Goal: Transaction & Acquisition: Purchase product/service

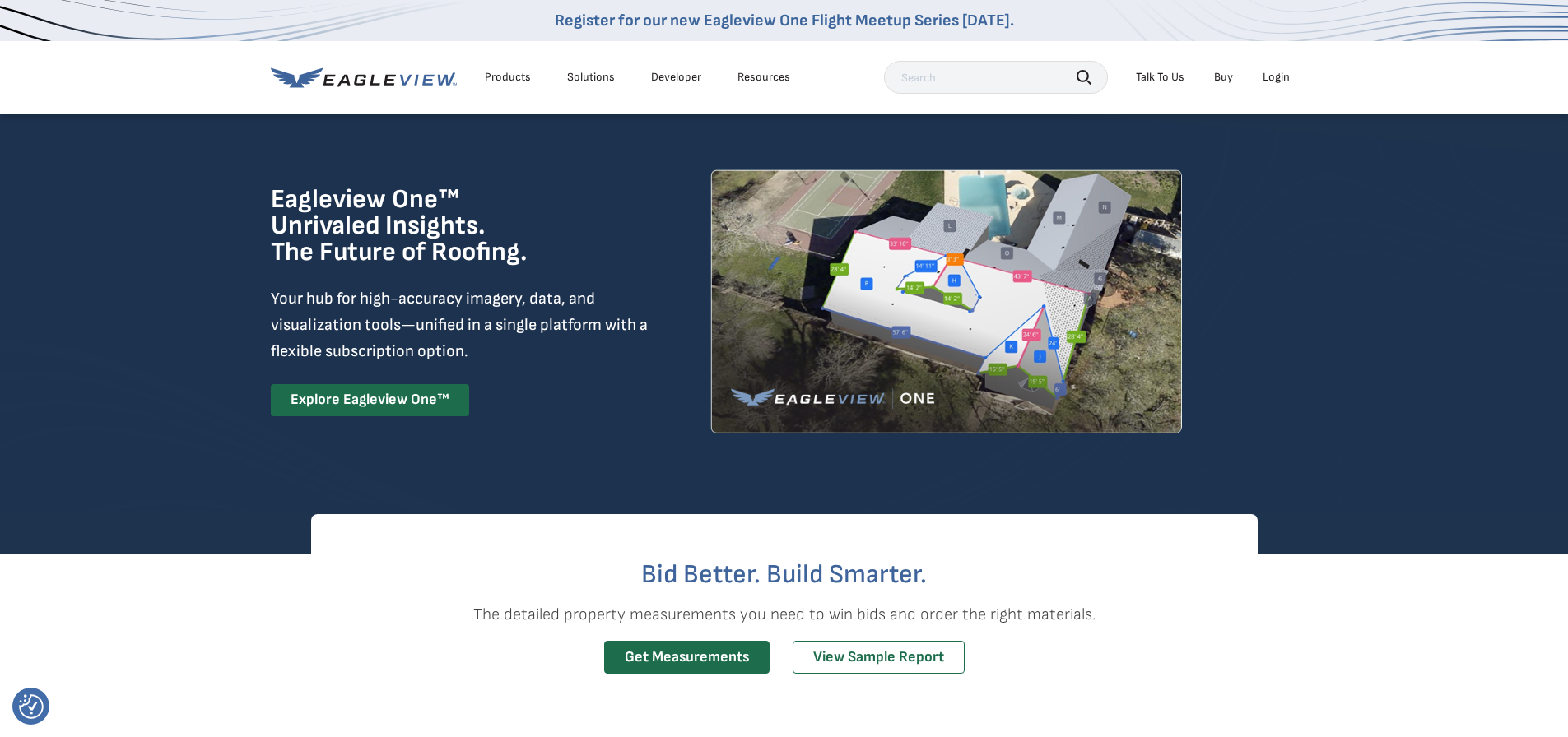
click at [1276, 80] on div "Login" at bounding box center [1276, 77] width 27 height 15
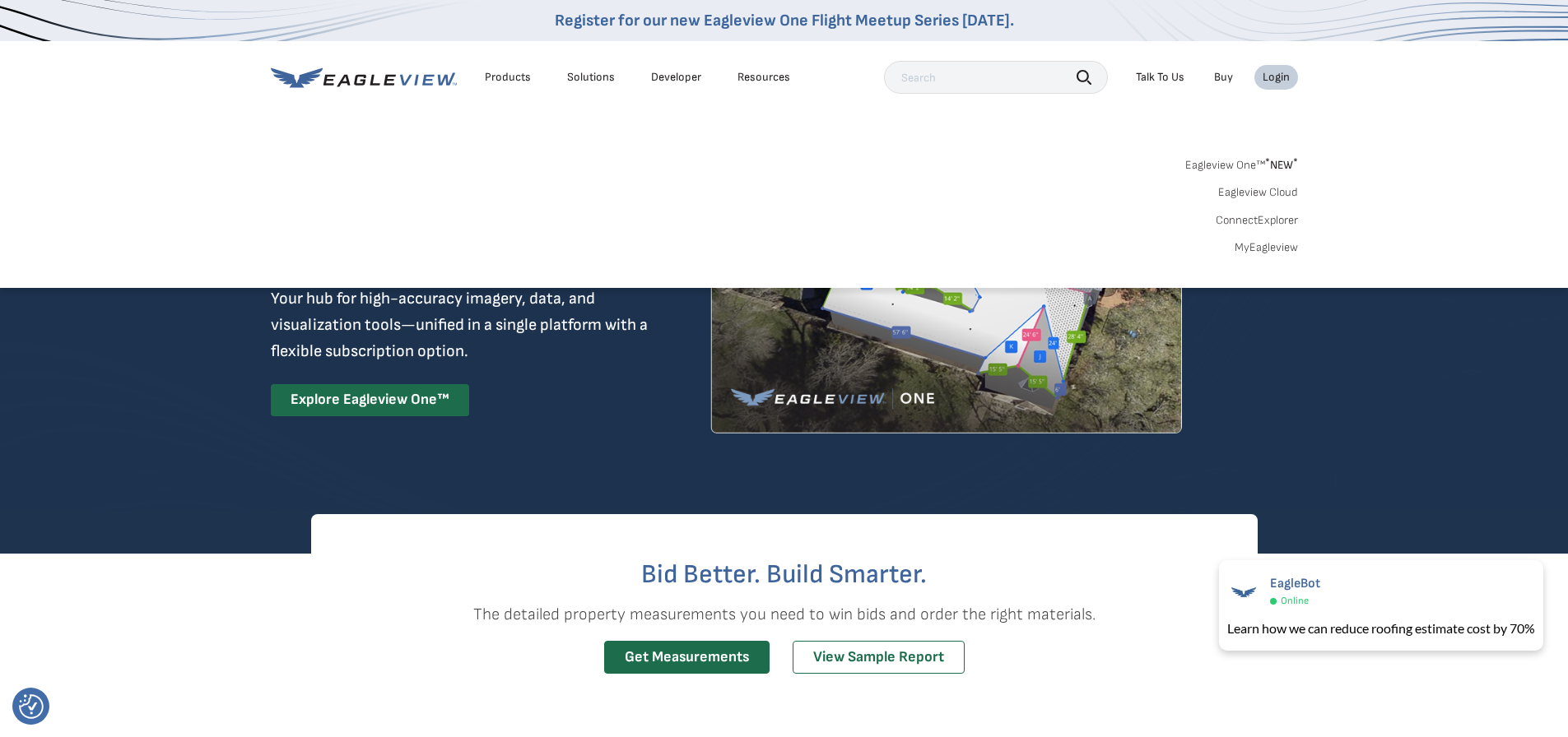
click at [1276, 243] on link "MyEagleview" at bounding box center [1265, 248] width 63 height 15
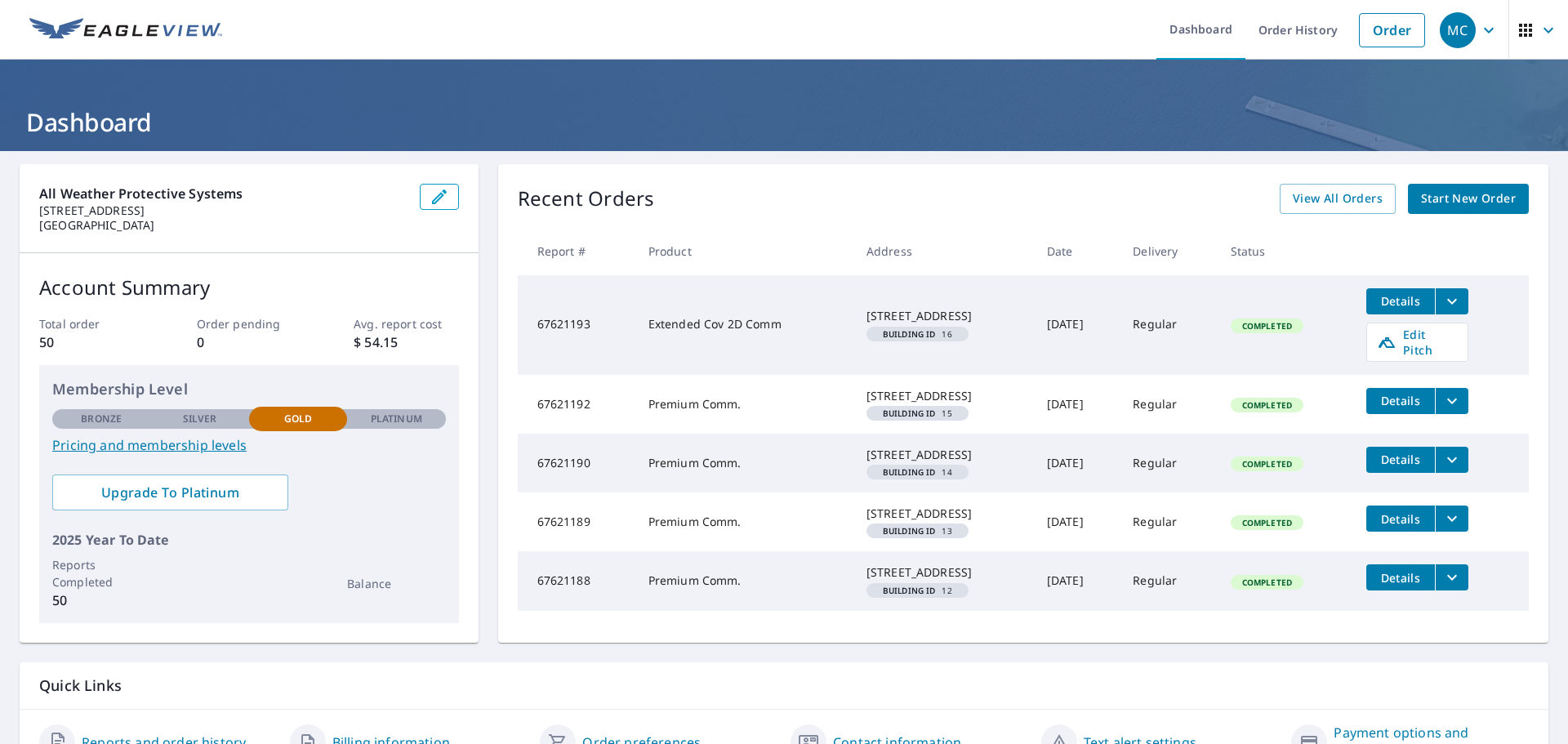
click at [1486, 200] on span "Start New Order" at bounding box center [1469, 199] width 95 height 20
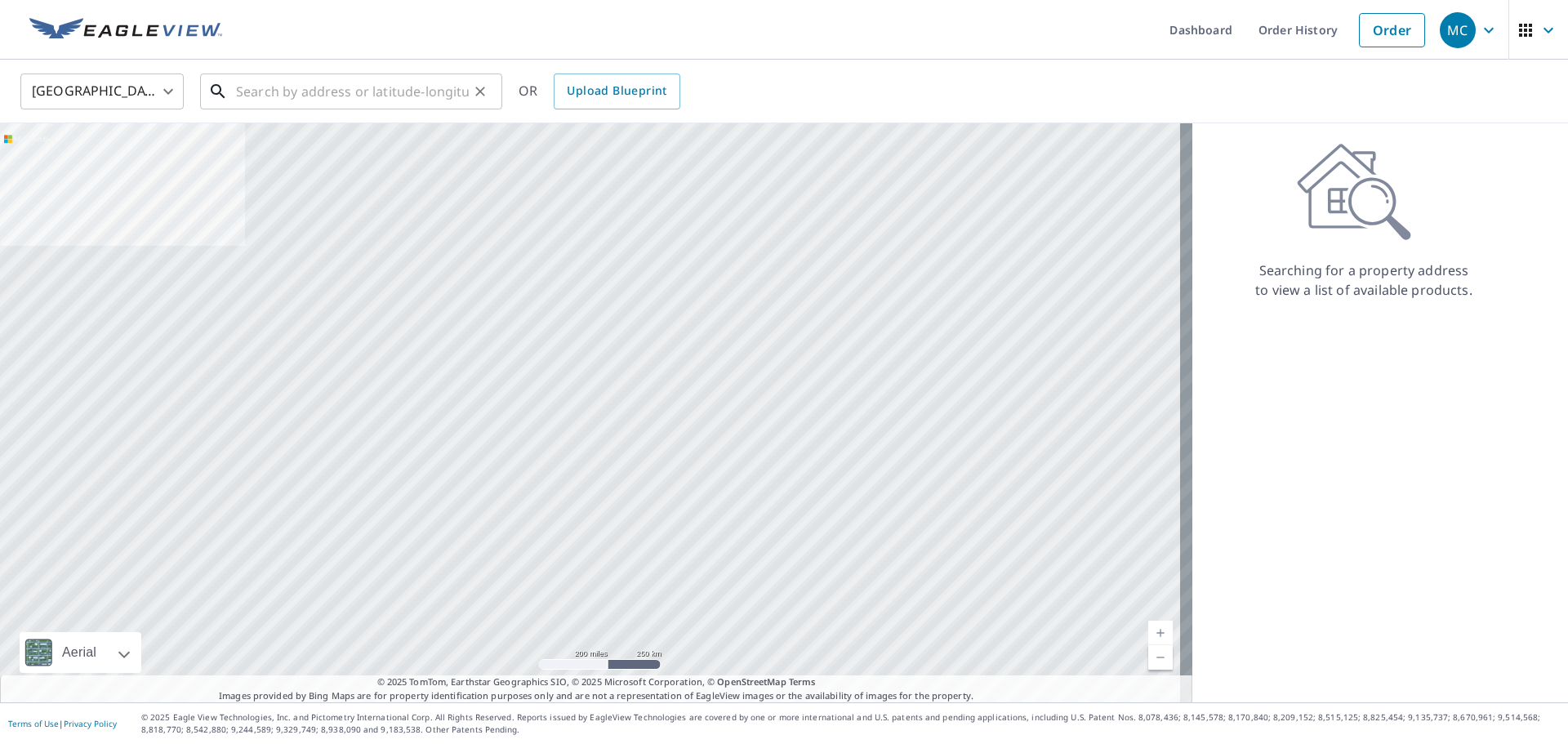
click at [284, 98] on input "text" at bounding box center [352, 91] width 233 height 46
click at [288, 90] on input "text" at bounding box center [352, 91] width 233 height 46
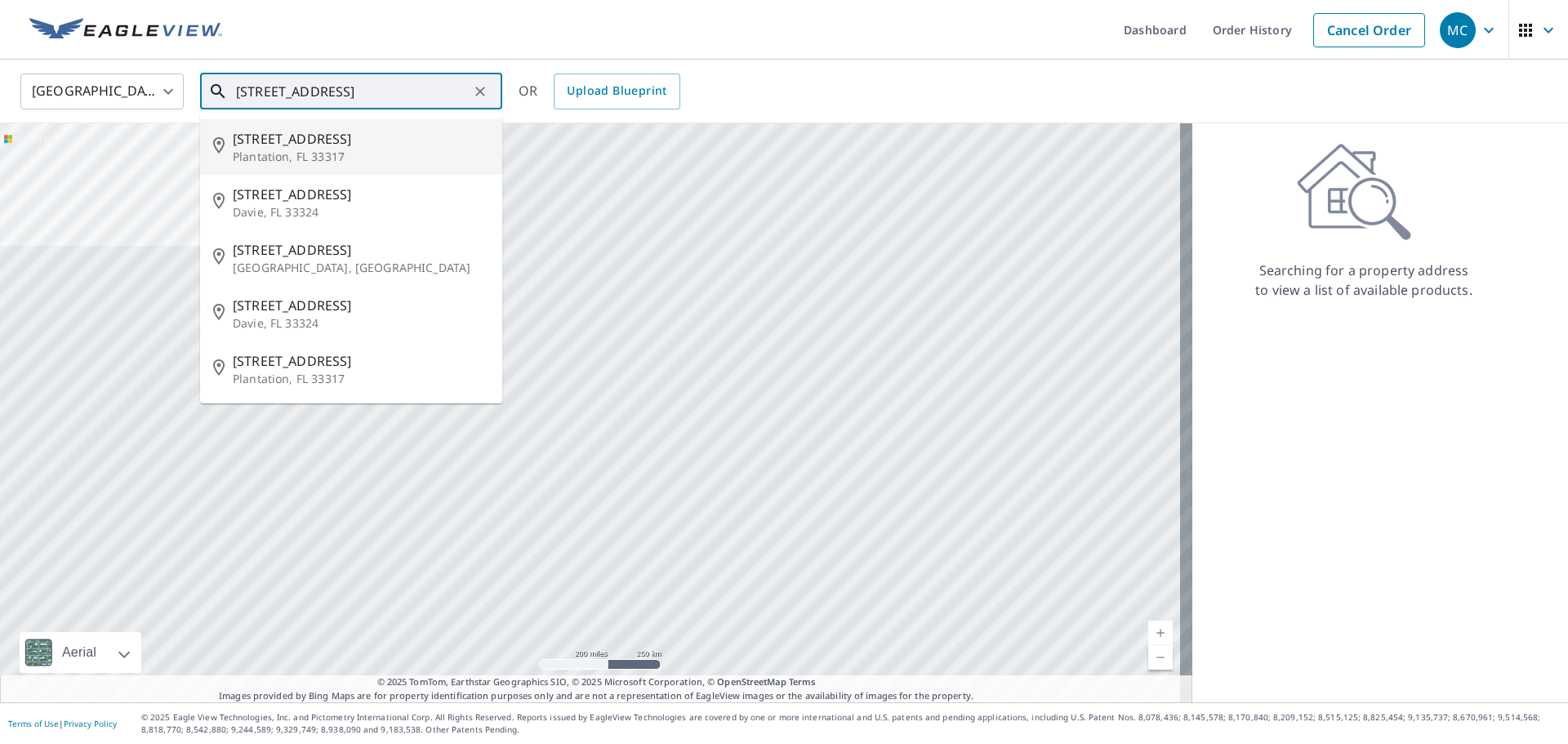
click at [309, 148] on p "Plantation, FL 33317" at bounding box center [361, 157] width 257 height 17
type input "5801 SW 18th St Plantation, FL 33317"
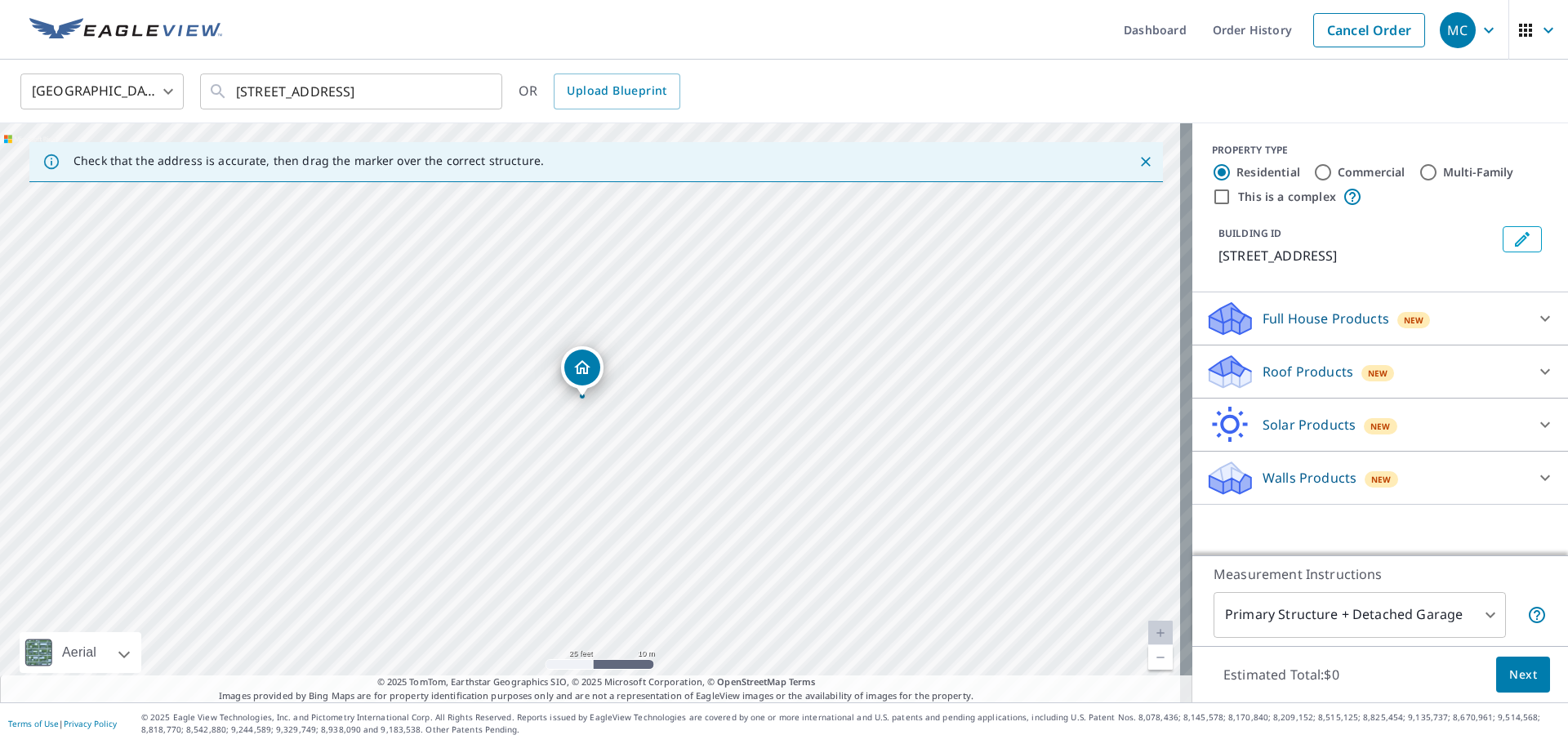
click at [1540, 372] on icon at bounding box center [1545, 372] width 10 height 6
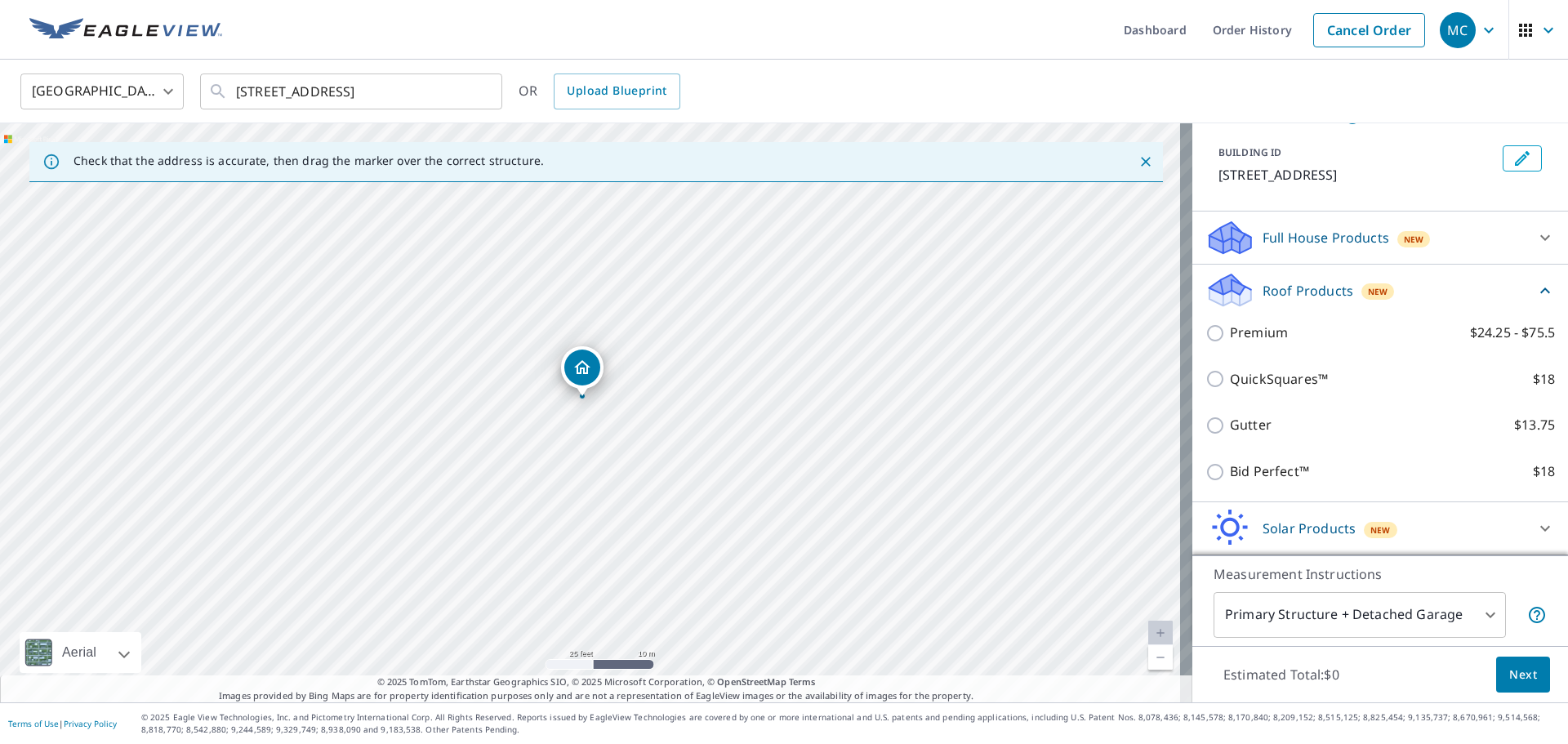
scroll to position [82, 0]
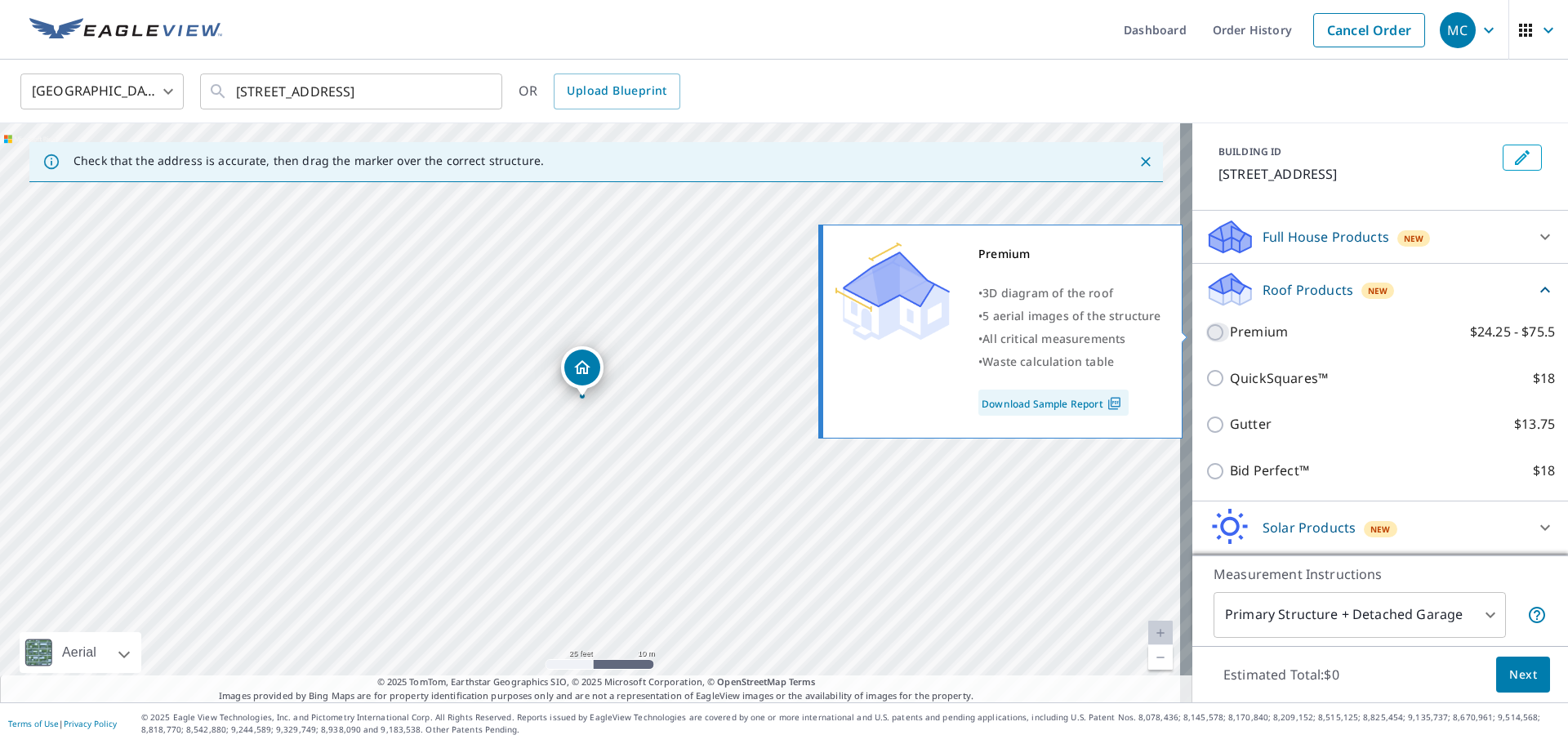
click at [1206, 334] on input "Premium $24.25 - $75.5" at bounding box center [1218, 333] width 24 height 20
checkbox input "true"
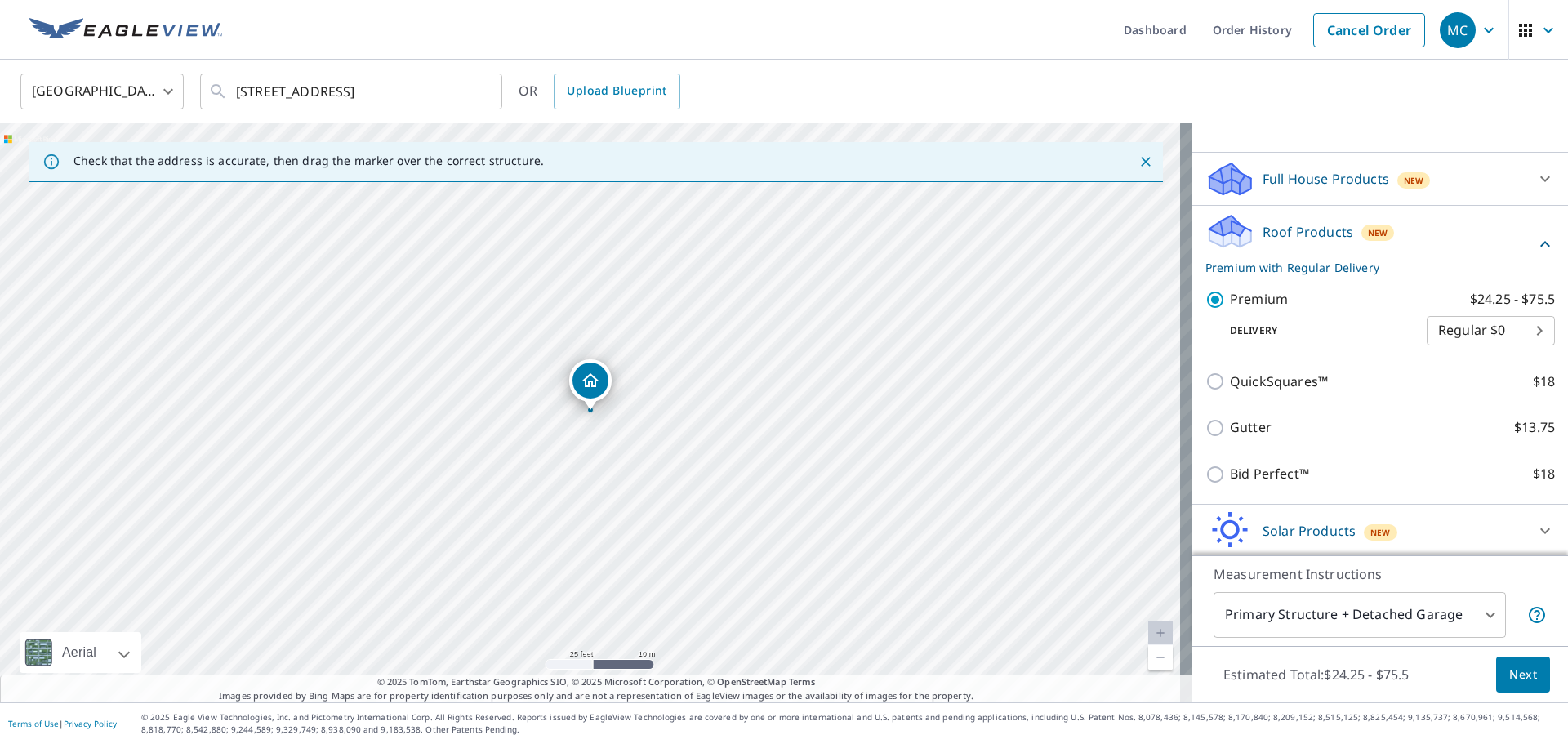
scroll to position [195, 0]
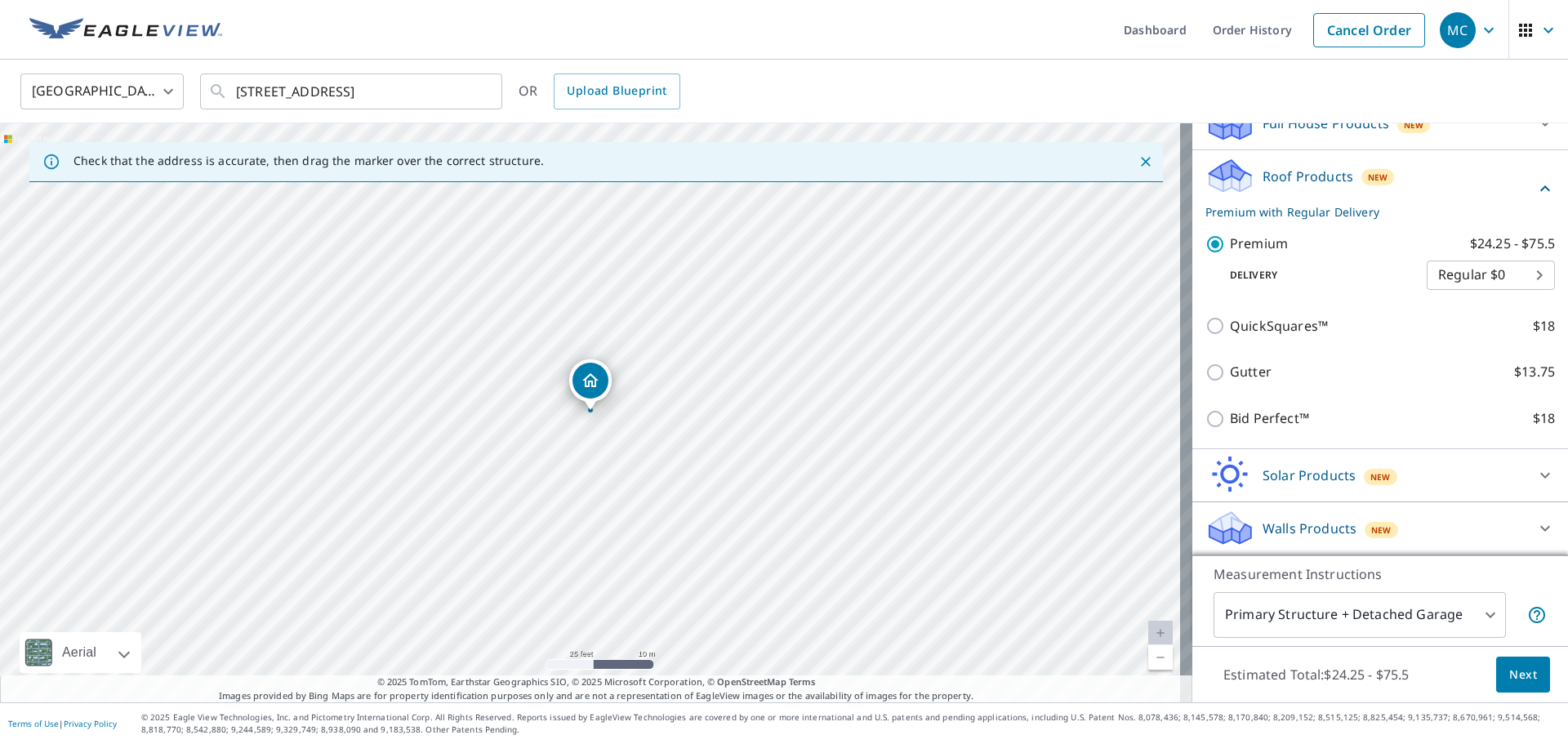
click at [1510, 677] on span "Next" at bounding box center [1523, 675] width 28 height 20
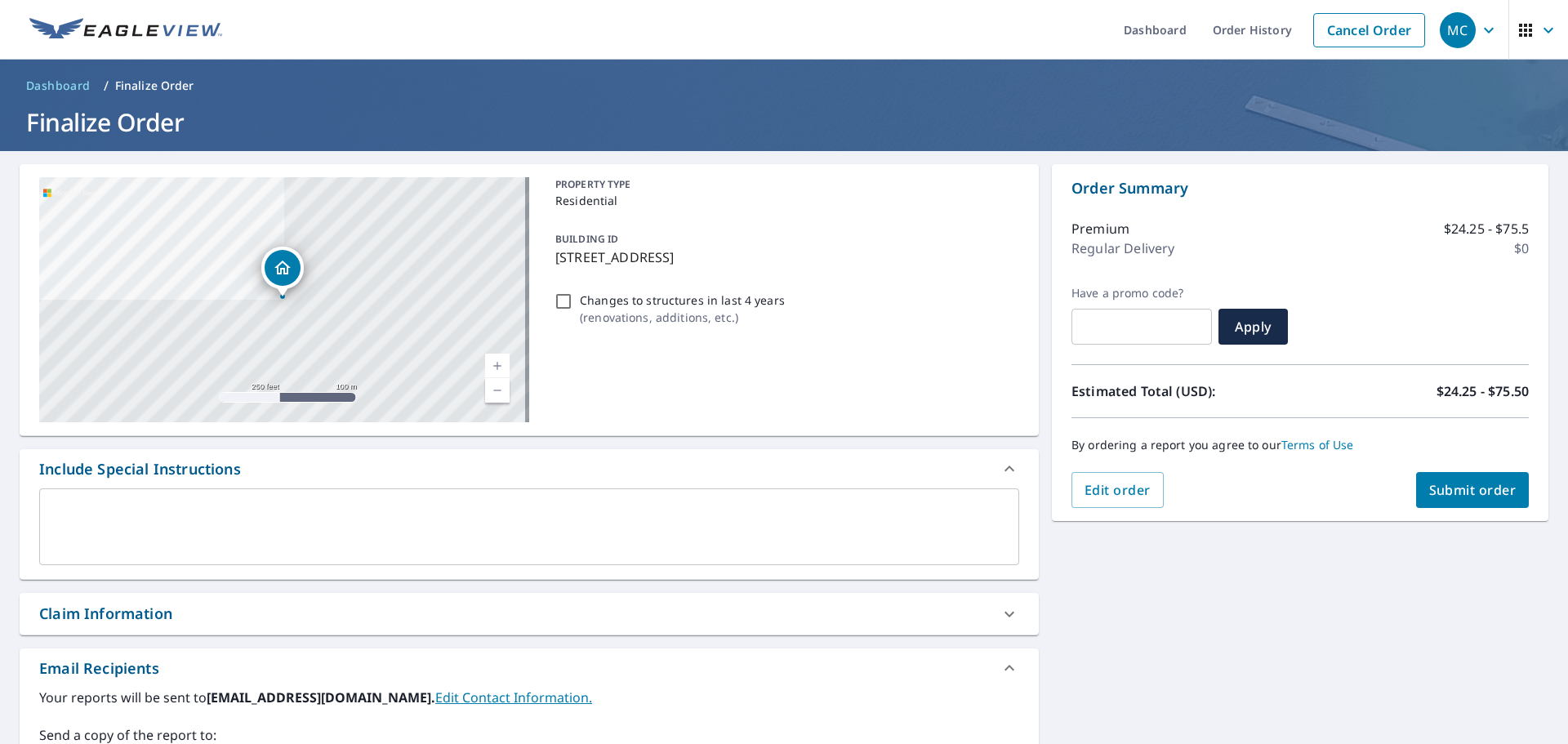
click at [1111, 331] on input "text" at bounding box center [1142, 326] width 140 height 46
paste input "Q425-3D3ZF-FZEQ1"
type input "Q425-3D3ZF-FZEQ1"
click at [1244, 329] on span "Apply" at bounding box center [1254, 327] width 43 height 18
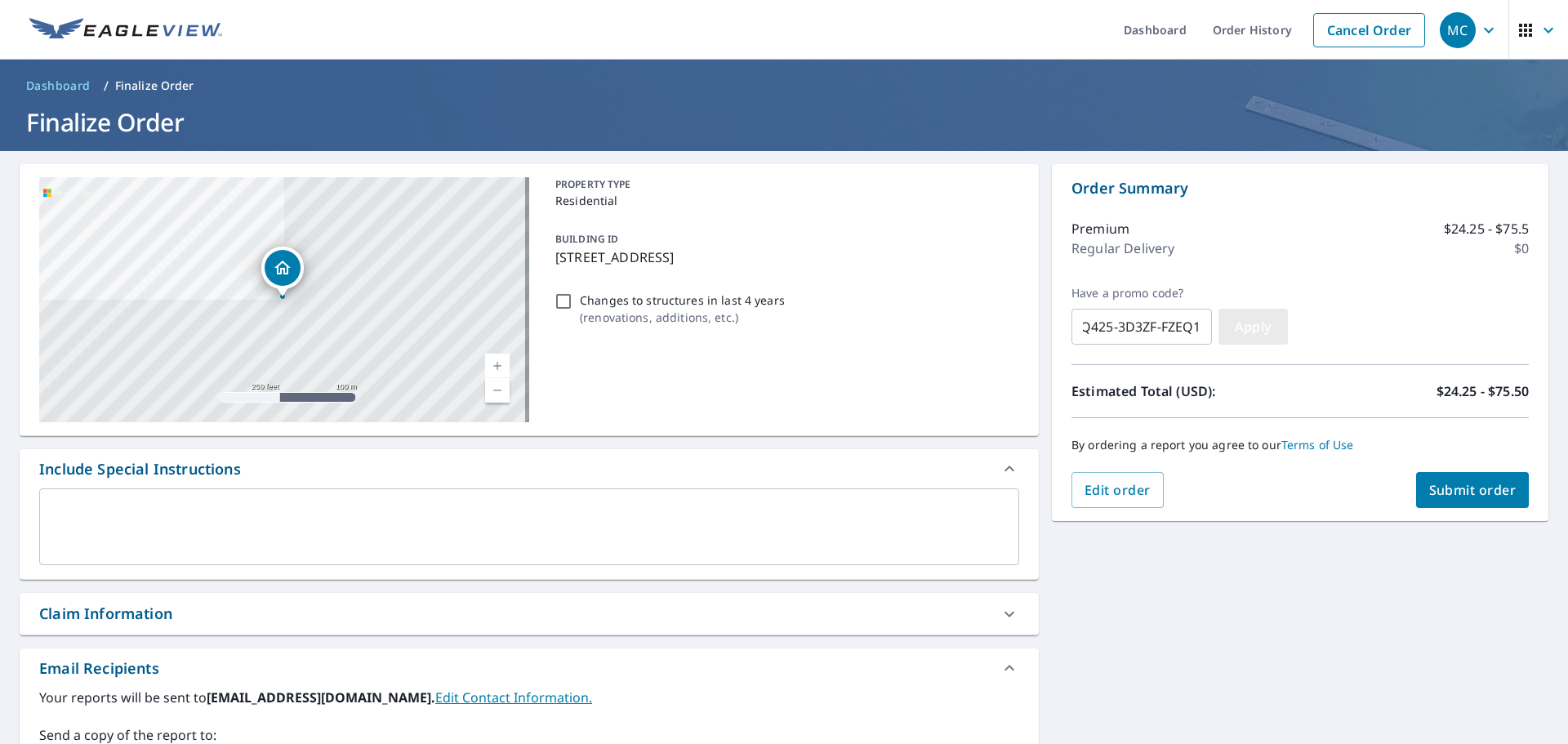
scroll to position [0, 0]
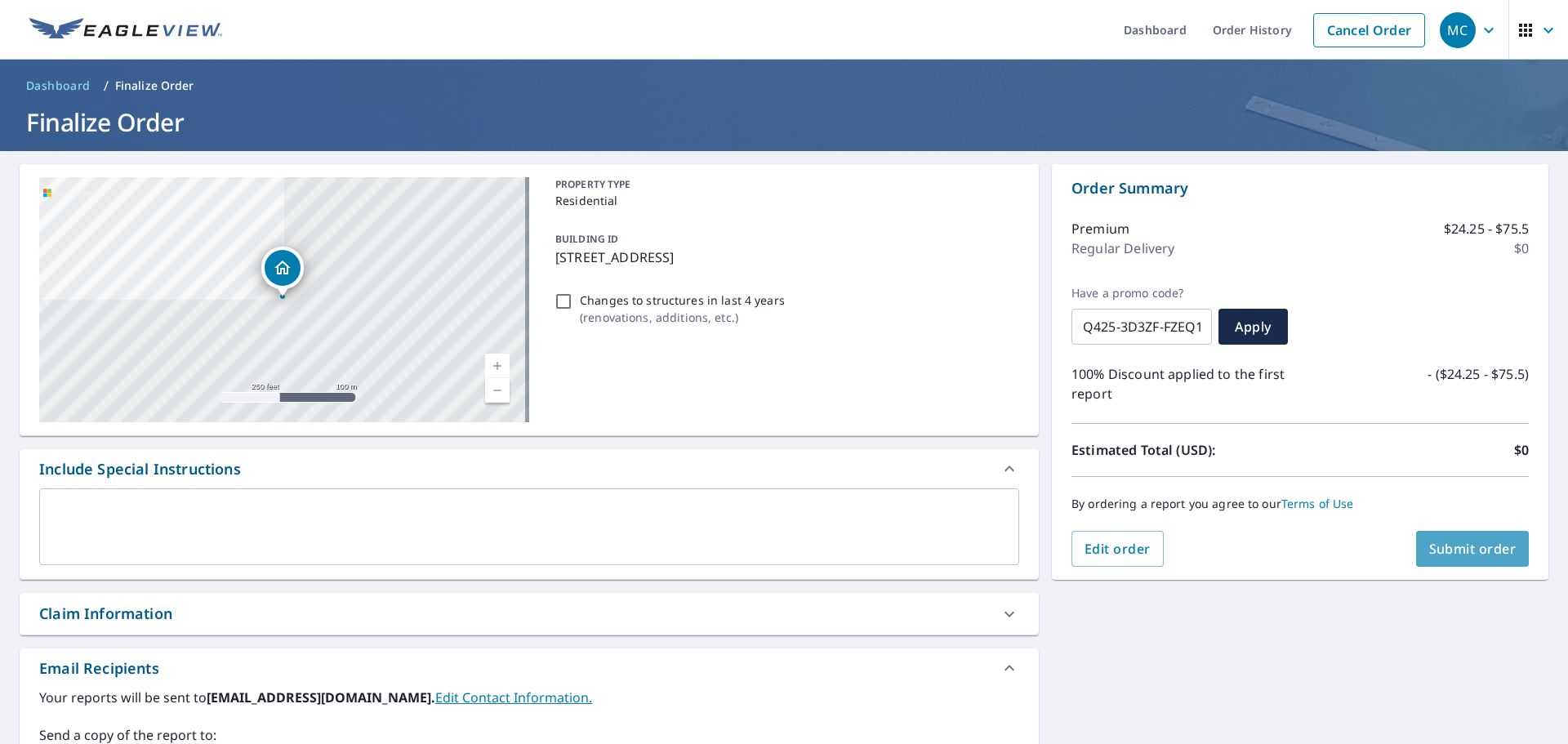
click at [1459, 549] on span "Submit order" at bounding box center [1473, 549] width 88 height 18
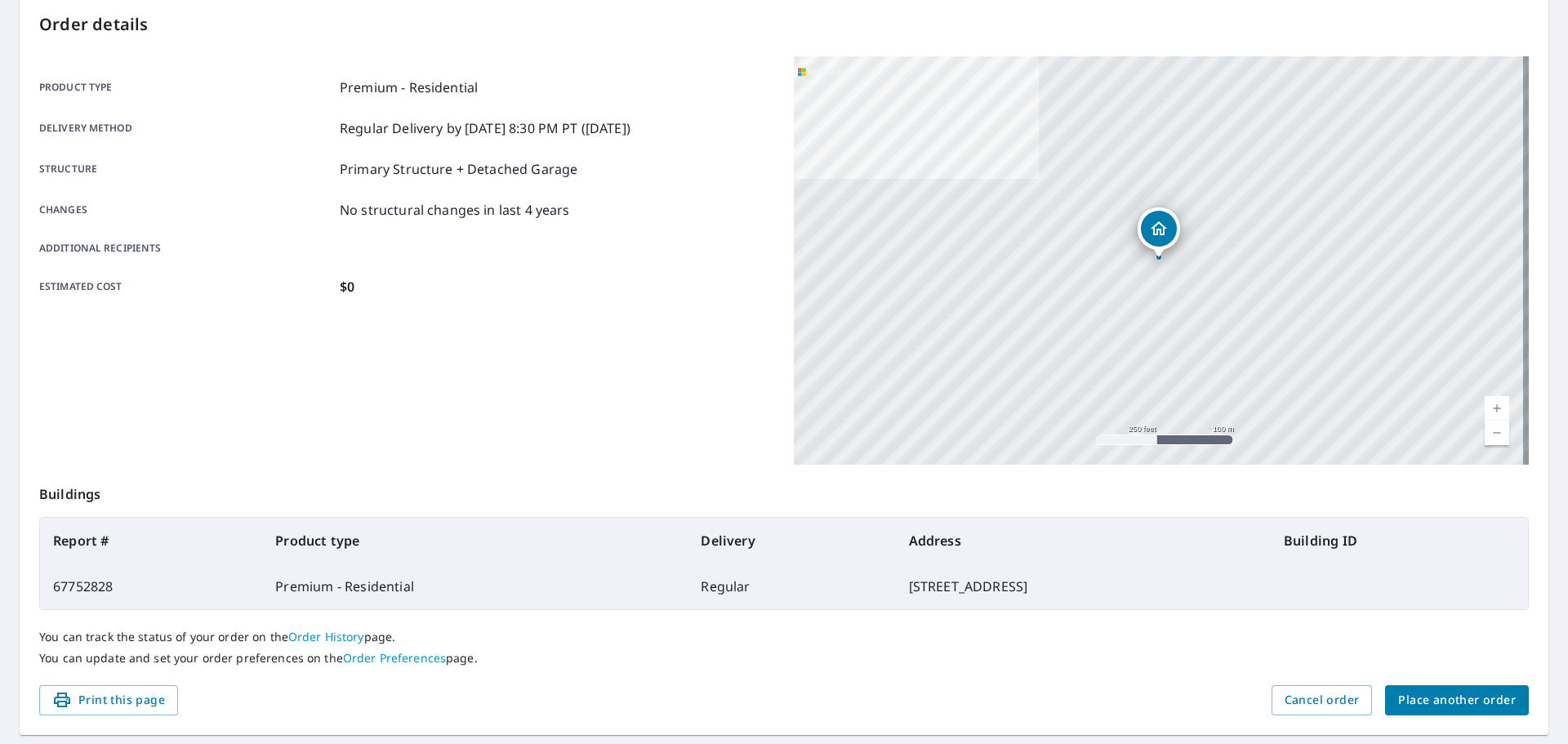
scroll to position [136, 0]
